Goal: Task Accomplishment & Management: Use online tool/utility

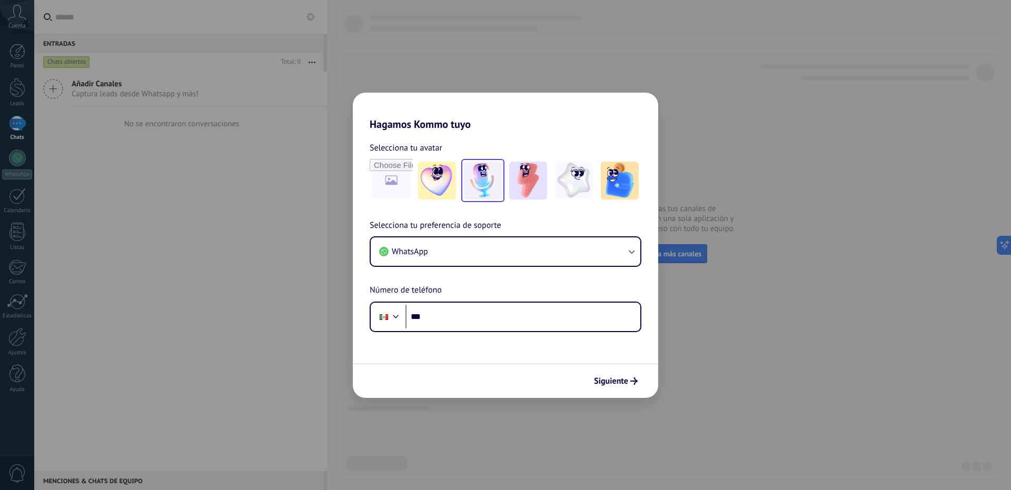
click at [485, 176] on img at bounding box center [483, 181] width 38 height 38
click at [527, 184] on img at bounding box center [528, 181] width 38 height 38
click at [566, 190] on img at bounding box center [574, 181] width 38 height 38
click at [524, 186] on img at bounding box center [528, 181] width 38 height 38
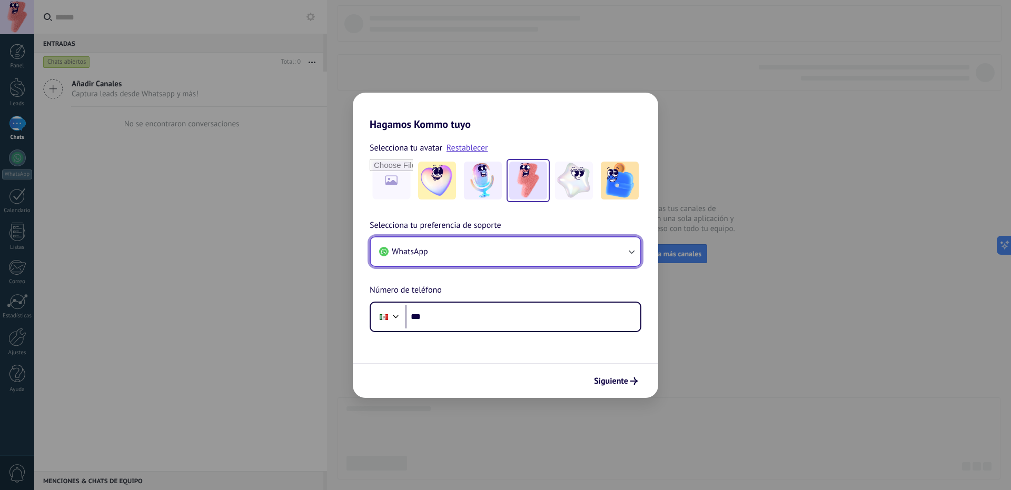
click at [518, 256] on button "WhatsApp" at bounding box center [506, 251] width 270 height 28
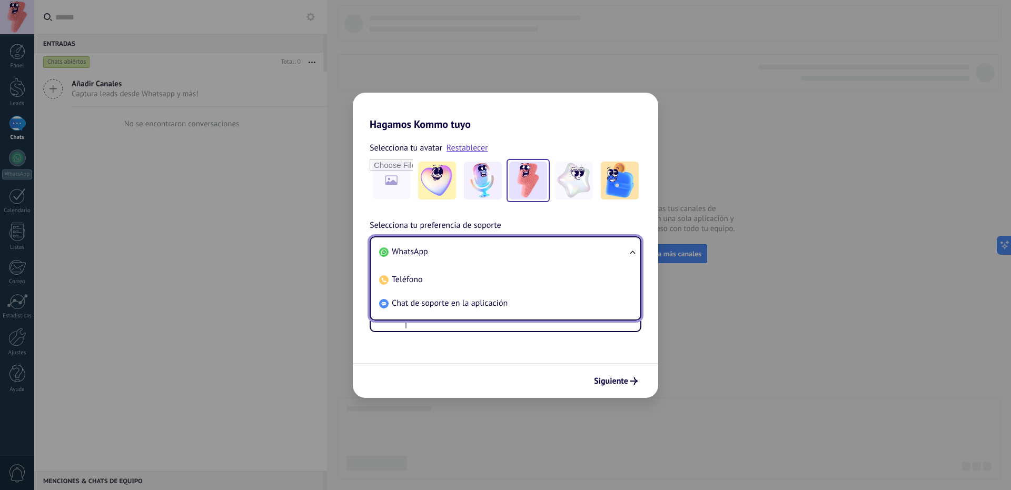
click at [518, 256] on li "WhatsApp" at bounding box center [503, 252] width 257 height 24
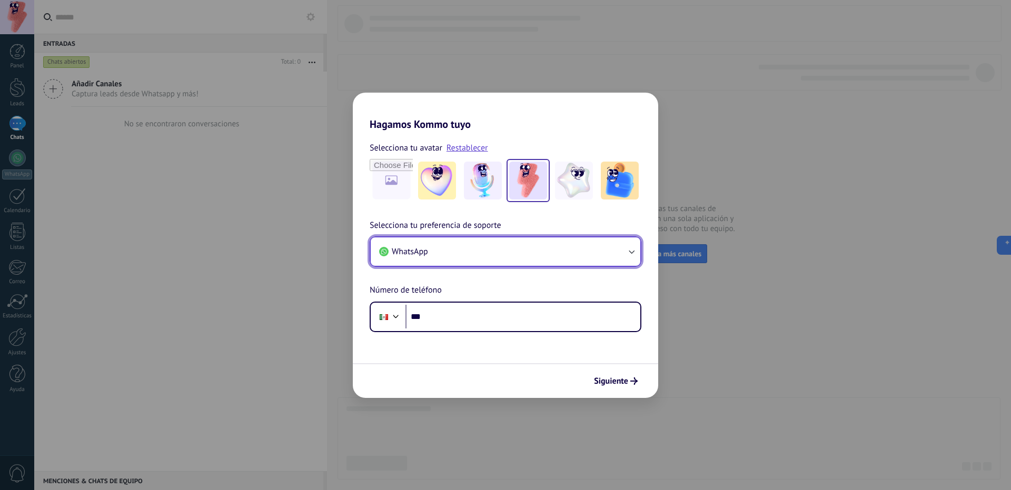
click at [518, 256] on button "WhatsApp" at bounding box center [506, 251] width 270 height 28
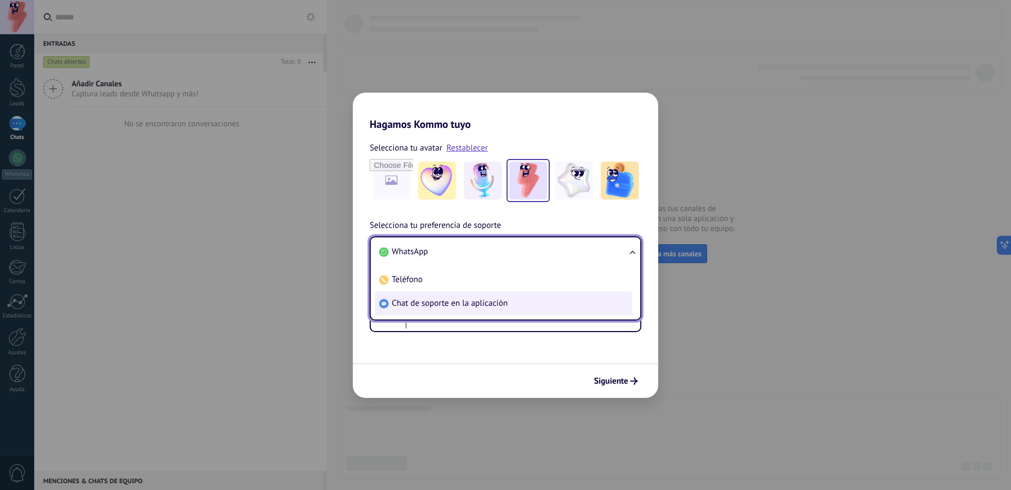
click at [500, 303] on span "Chat de soporte en la aplicación" at bounding box center [450, 303] width 116 height 11
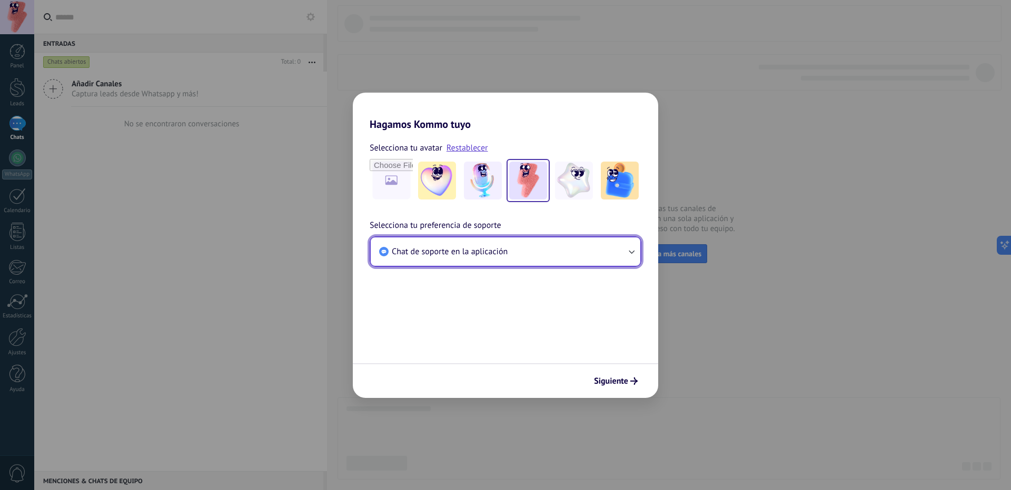
click at [511, 259] on button "Chat de soporte en la aplicación" at bounding box center [506, 251] width 270 height 28
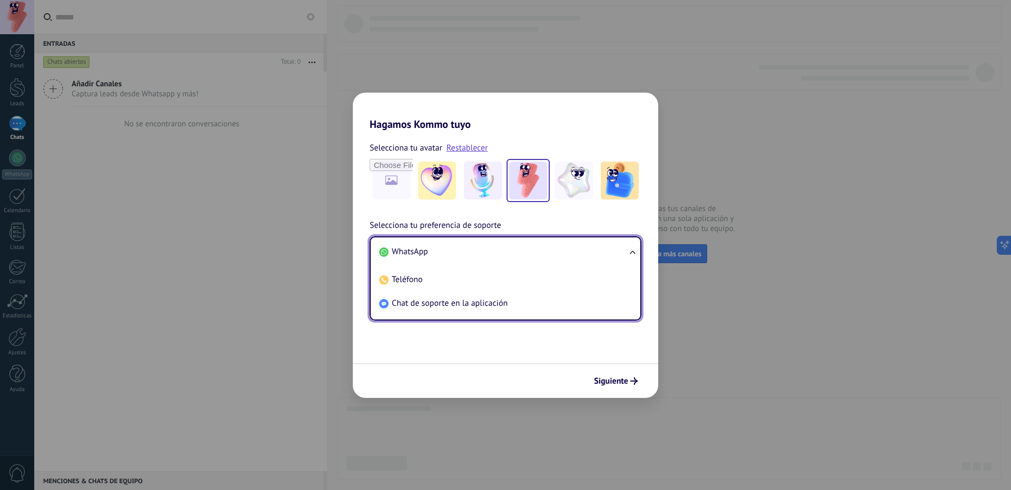
click at [454, 254] on li "WhatsApp" at bounding box center [503, 252] width 257 height 24
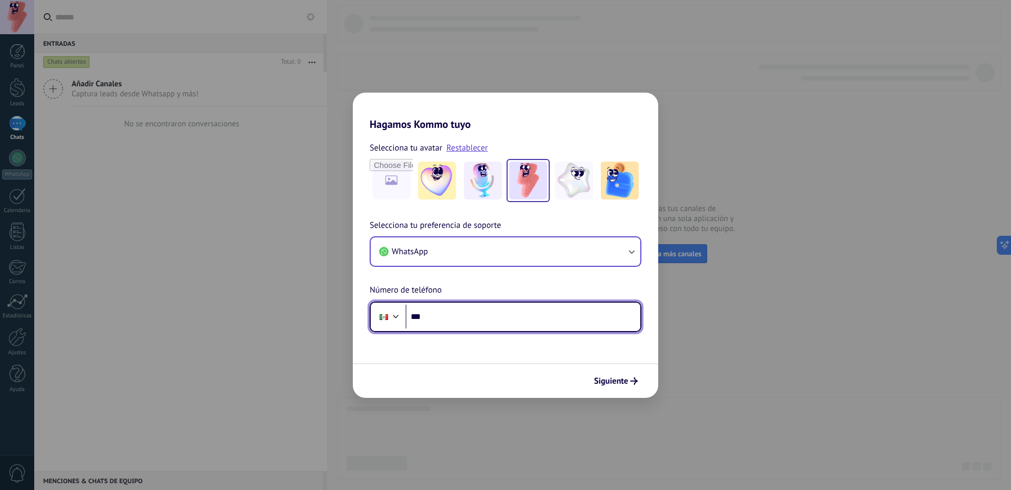
click at [470, 315] on input "***" at bounding box center [522, 317] width 235 height 24
type input "**********"
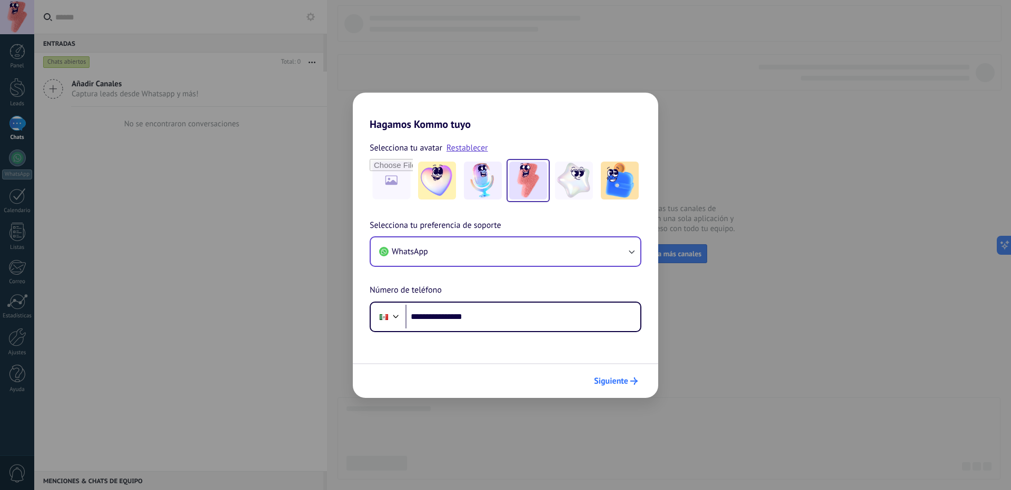
click at [609, 378] on span "Siguiente" at bounding box center [611, 380] width 34 height 7
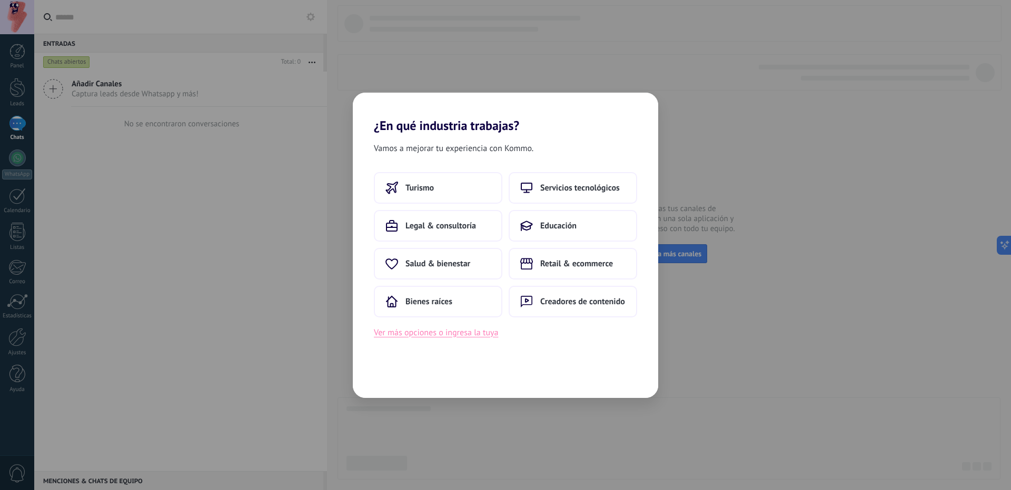
click at [463, 336] on button "Ver más opciones o ingresa la tuya" at bounding box center [436, 333] width 124 height 14
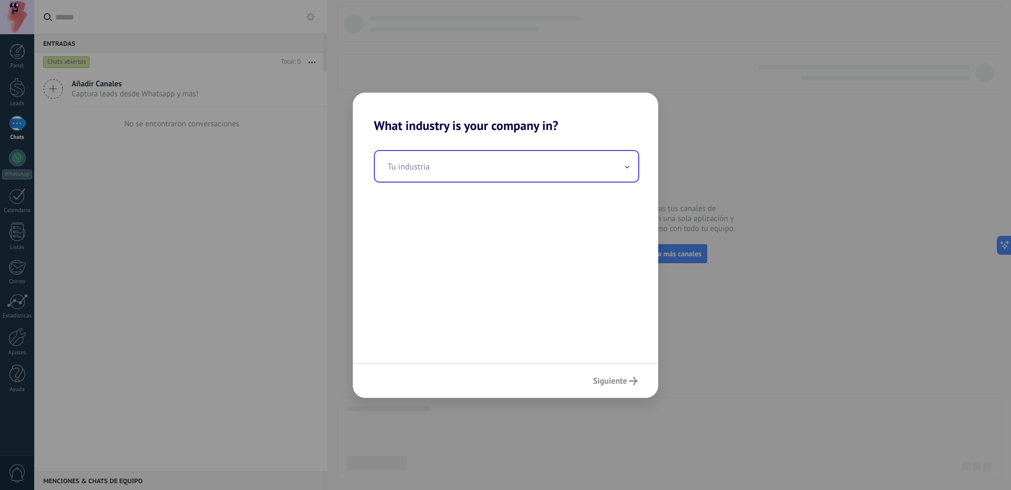
click at [482, 172] on input "text" at bounding box center [506, 166] width 263 height 31
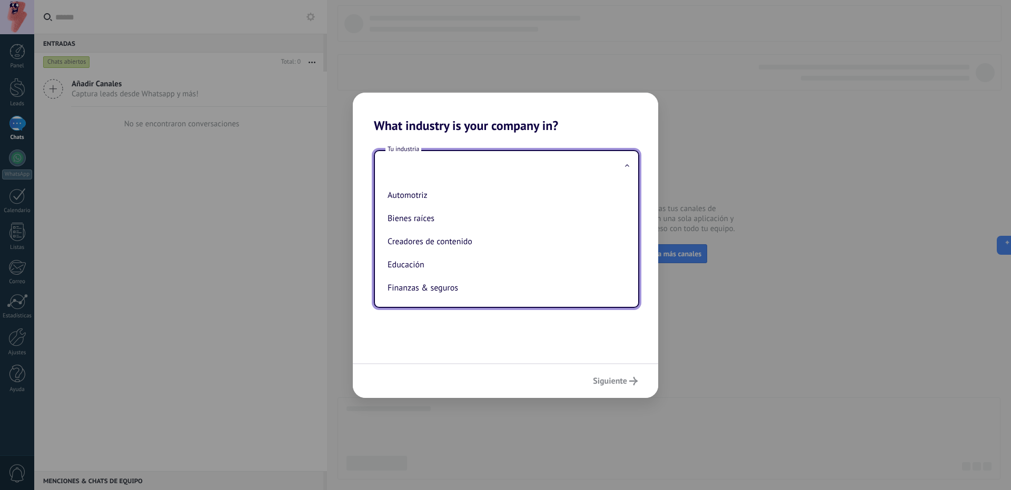
type input "*"
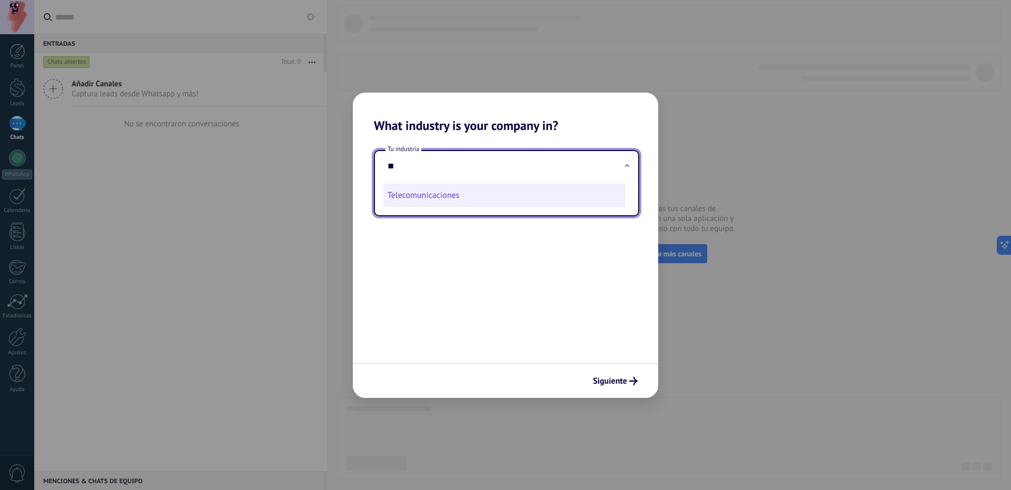
click at [445, 201] on li "Telecomunicaciones" at bounding box center [504, 195] width 242 height 23
type input "**********"
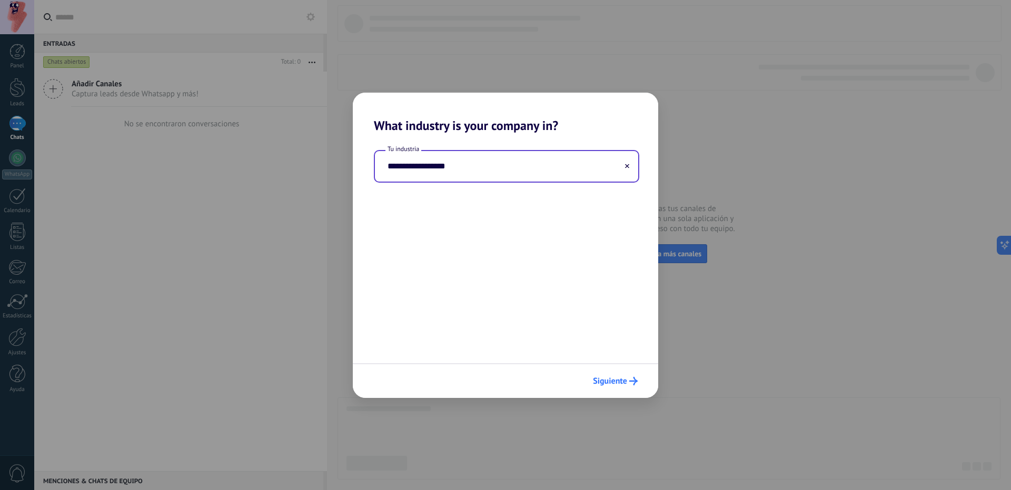
click at [628, 382] on span "Siguiente" at bounding box center [615, 381] width 45 height 8
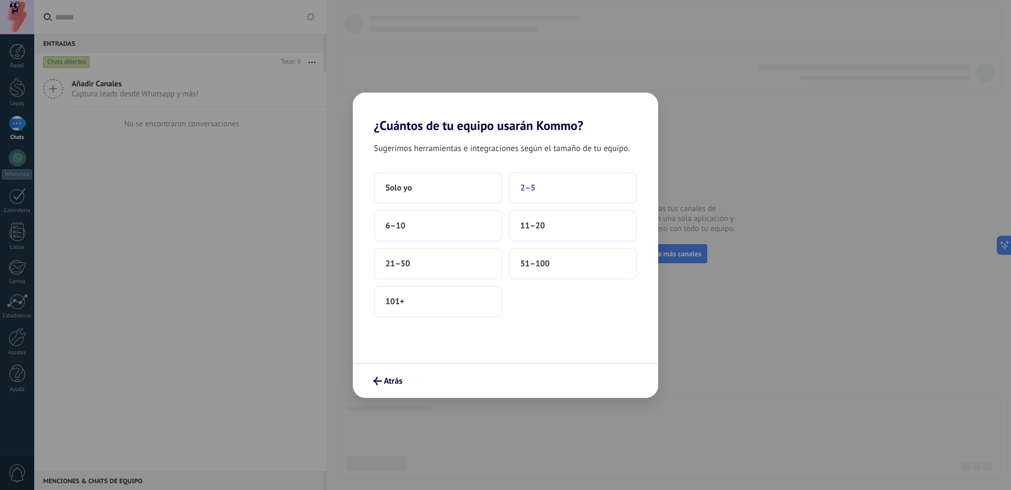
click at [526, 188] on span "2–5" at bounding box center [527, 188] width 15 height 11
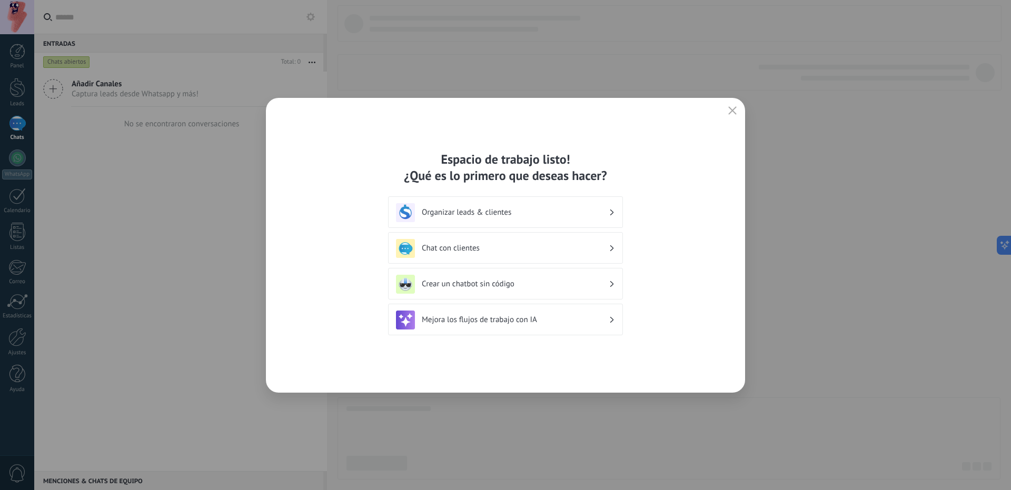
click at [540, 210] on h3 "Organizar leads & clientes" at bounding box center [515, 212] width 187 height 10
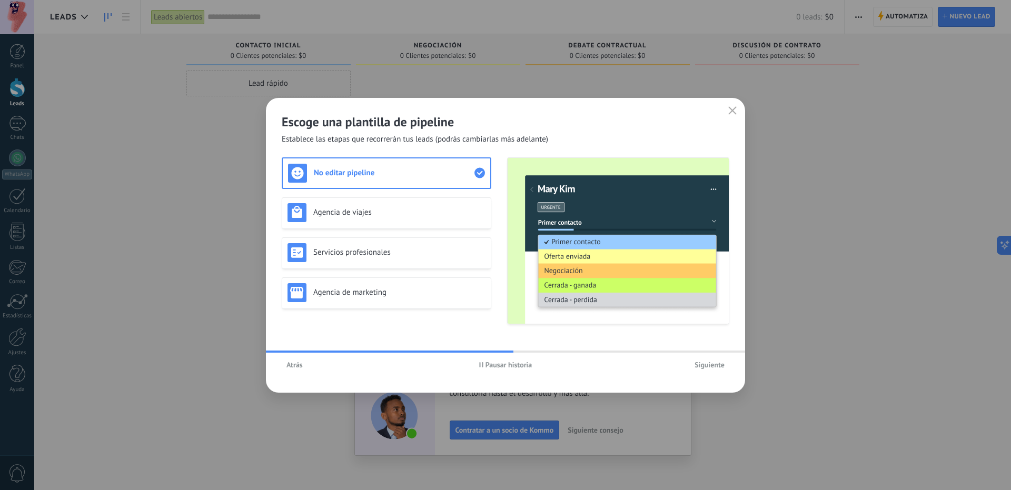
click at [709, 366] on span "Siguiente" at bounding box center [709, 364] width 30 height 7
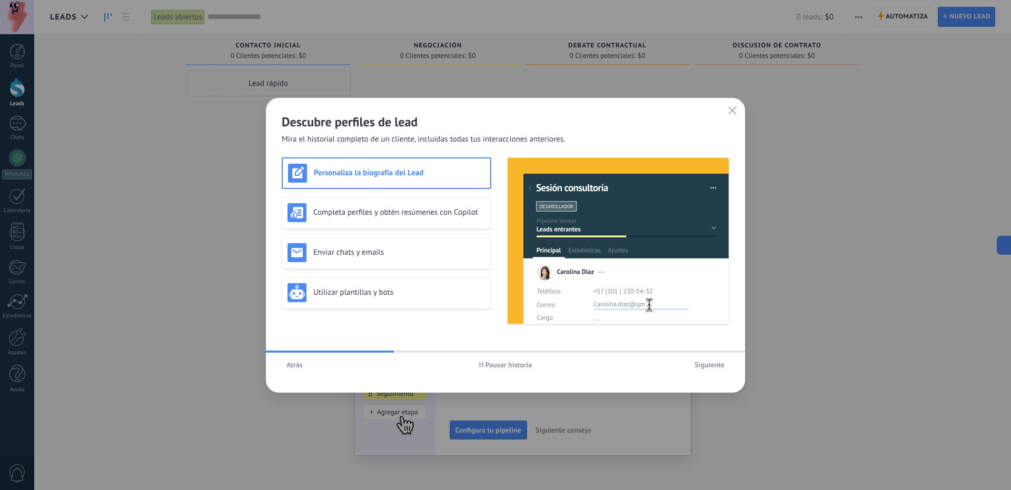
click at [709, 366] on span "Siguiente" at bounding box center [709, 364] width 30 height 7
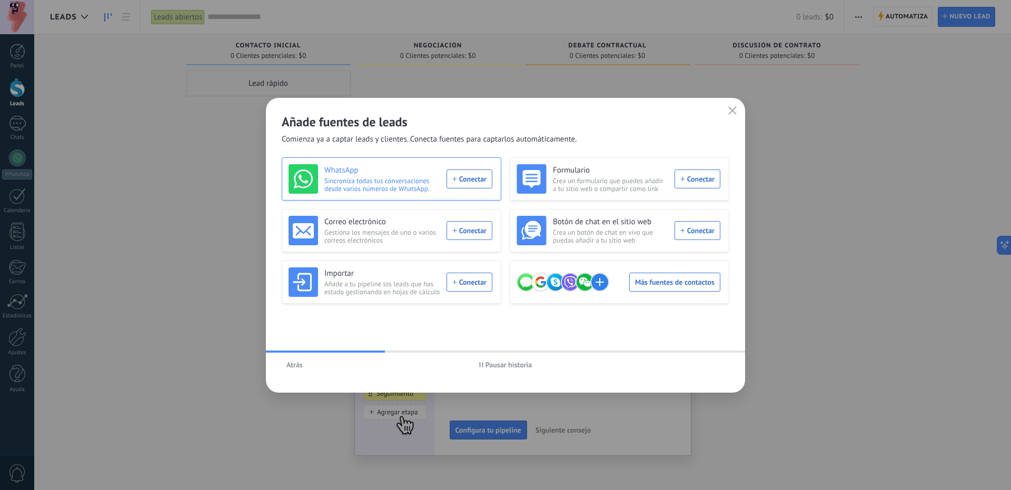
click at [471, 183] on div "WhatsApp Sincroniza todas tus conversaciones desde varios números de WhatsApp. …" at bounding box center [390, 178] width 204 height 29
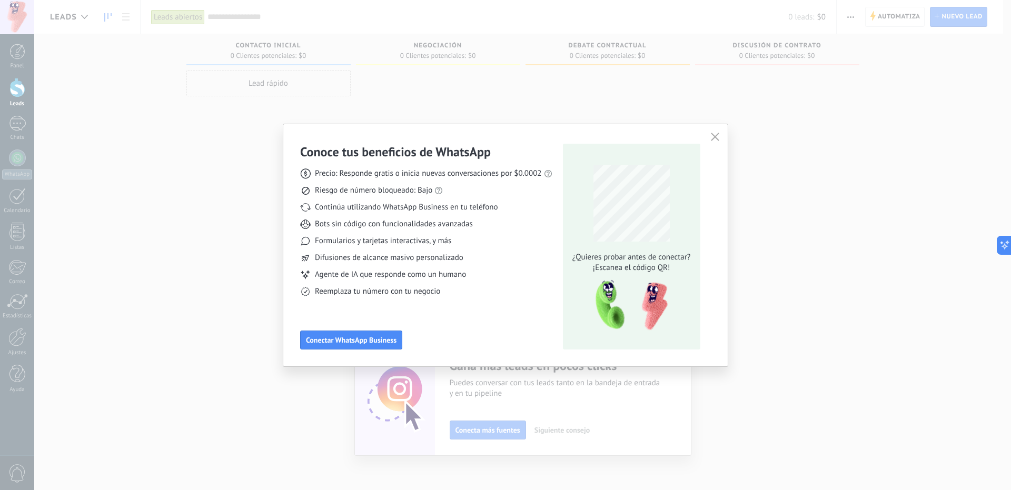
click at [715, 140] on icon "button" at bounding box center [715, 137] width 8 height 8
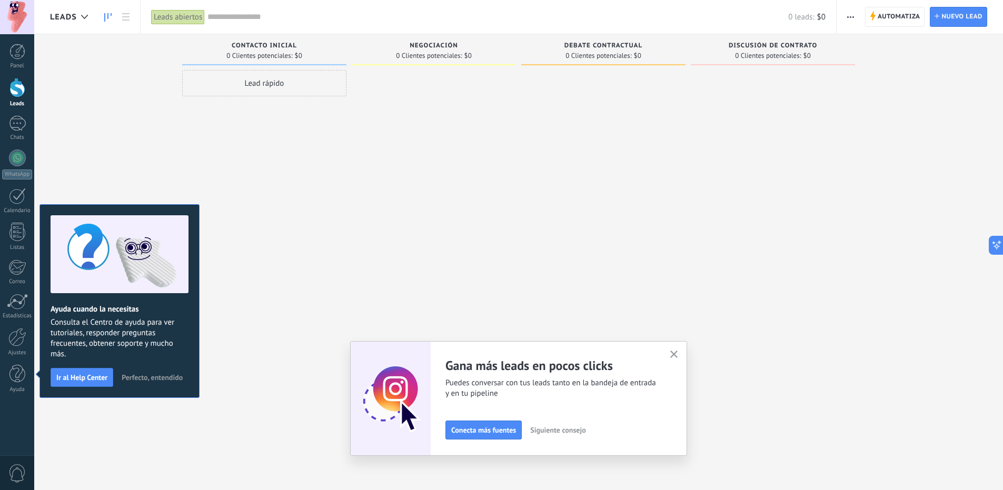
click at [146, 383] on button "Perfecto, entendido" at bounding box center [152, 378] width 71 height 16
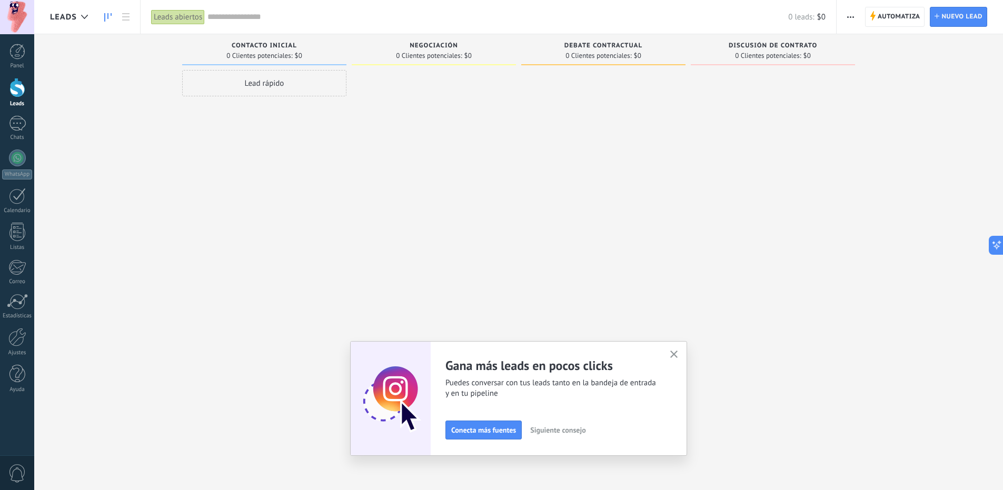
click at [676, 355] on icon "button" at bounding box center [674, 355] width 8 height 8
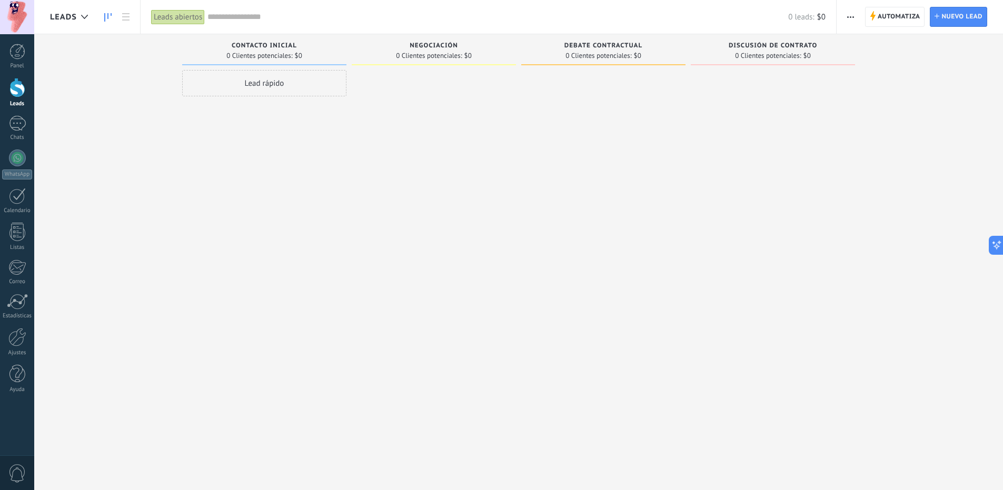
click at [465, 43] on div "Negociación" at bounding box center [434, 46] width 154 height 9
click at [593, 51] on div "Debate contractual" at bounding box center [603, 46] width 154 height 9
click at [737, 54] on span "0 Clientes potenciales:" at bounding box center [768, 56] width 66 height 6
click at [29, 53] on link "Panel" at bounding box center [17, 57] width 34 height 26
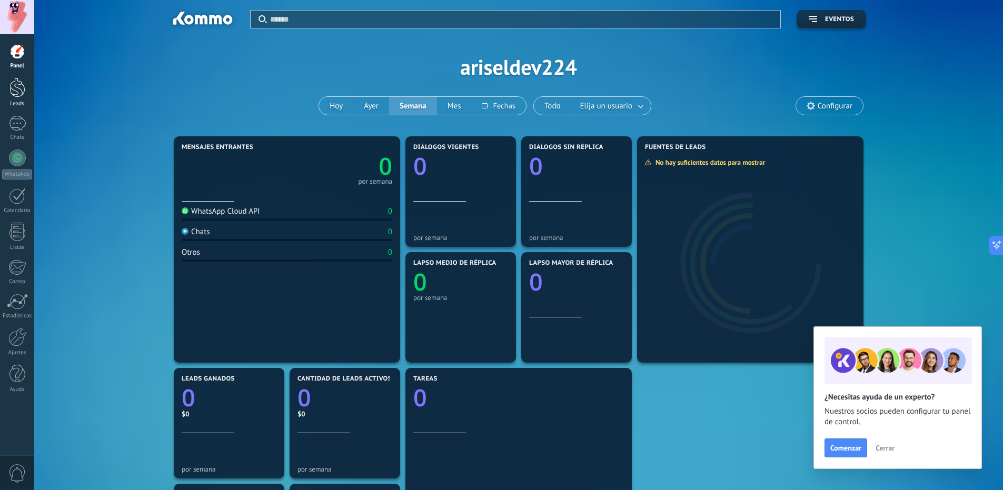
click at [22, 98] on link "Leads" at bounding box center [17, 92] width 34 height 29
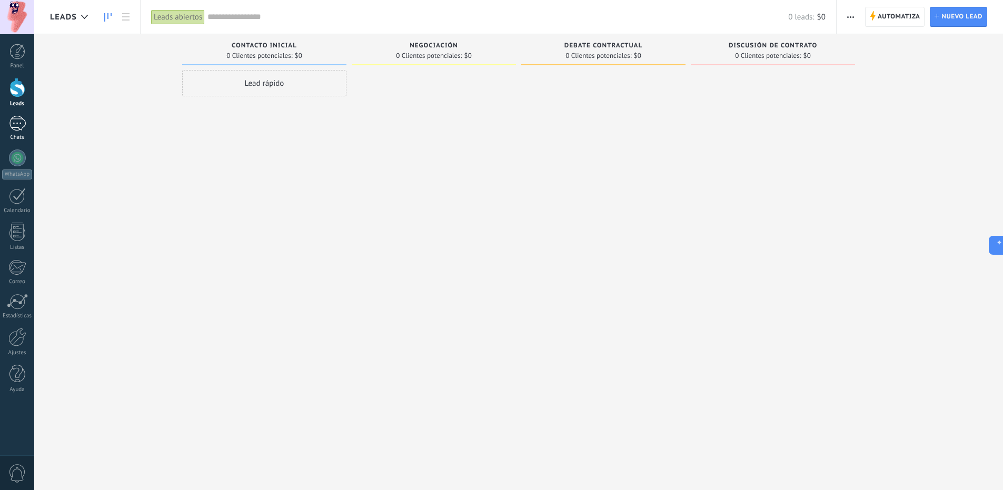
click at [14, 135] on div "Chats" at bounding box center [17, 137] width 31 height 7
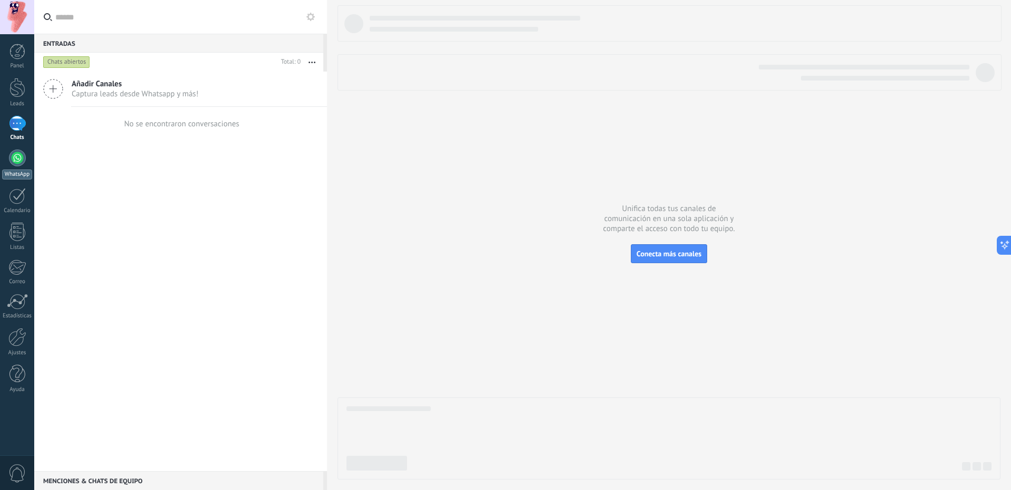
click at [12, 165] on link "WhatsApp" at bounding box center [17, 165] width 34 height 30
